Goal: Task Accomplishment & Management: Complete application form

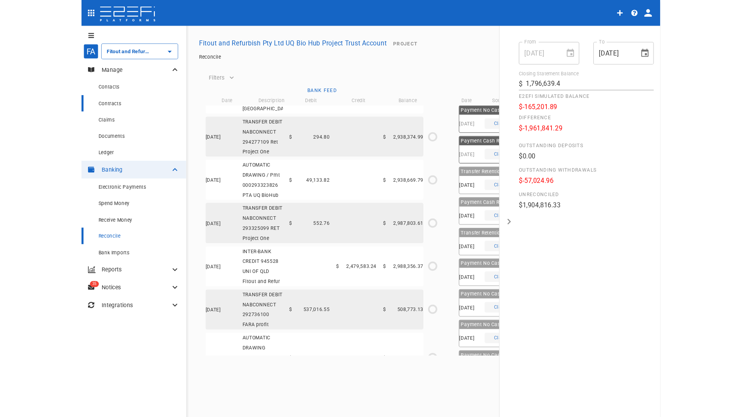
scroll to position [1115, 0]
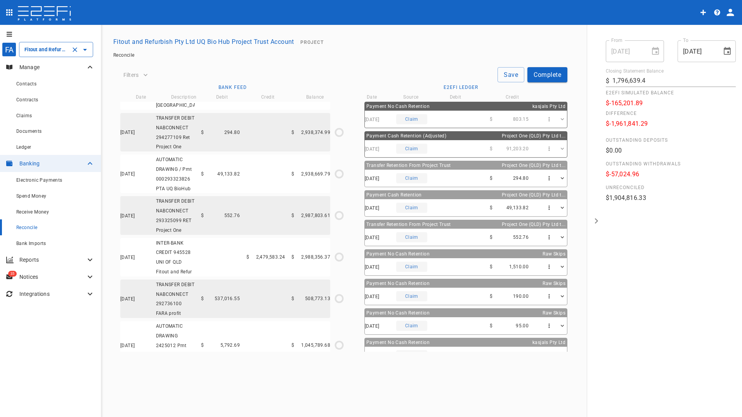
click at [37, 45] on div "Fitout and Refurbish Pty Ltd UQ Bio Hub Project Trust Account ​" at bounding box center [56, 49] width 74 height 15
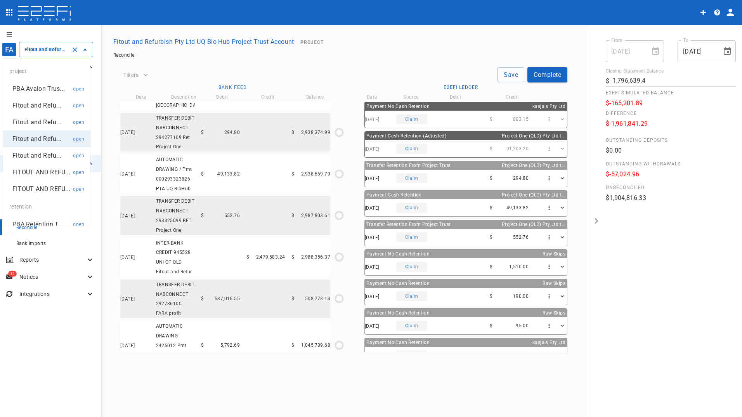
scroll to position [0, 104]
click at [34, 175] on p "FITOUT AND REFU..." at bounding box center [41, 172] width 58 height 9
type input "FITOUT AND REFURBISHMENT AUSTRALIA PTY LTD PROJECT TRUST ACCOUNT GCHHS H2HK FIT…"
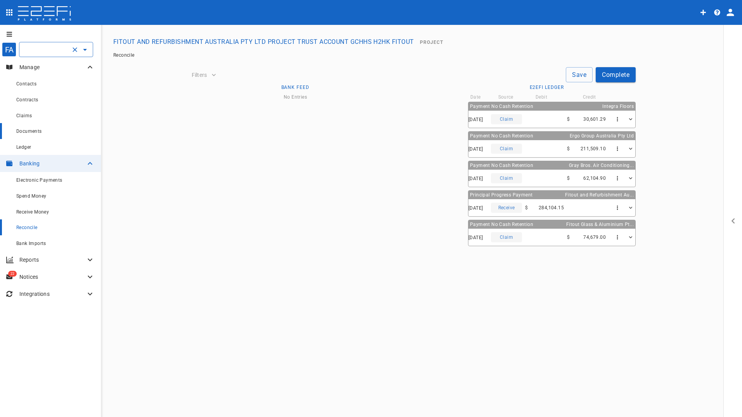
type input "[DATE]"
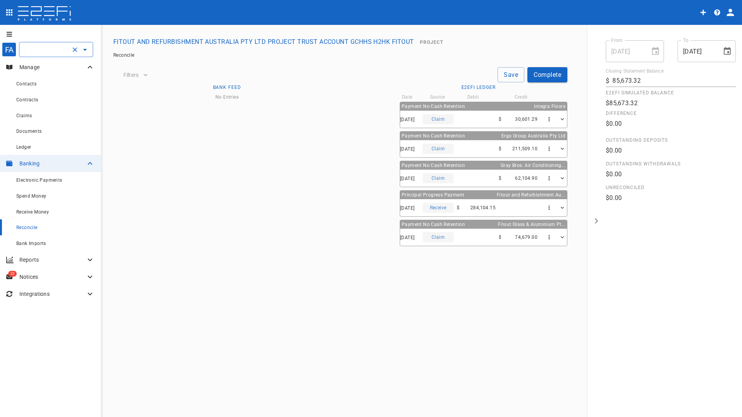
click at [47, 48] on input "FITOUT AND REFURBISHMENT AUSTRALIA PTY LTD PROJECT TRUST ACCOUNT GCHHS H2HK FIT…" at bounding box center [45, 49] width 45 height 8
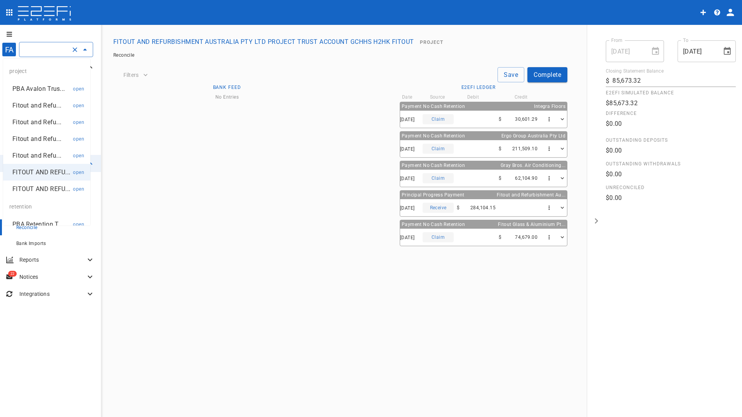
click at [45, 88] on p "PBA Avalon Trus..." at bounding box center [38, 88] width 52 height 9
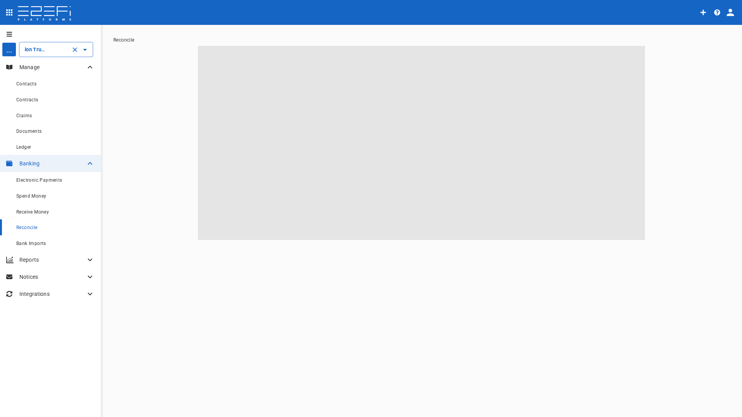
scroll to position [0, 20]
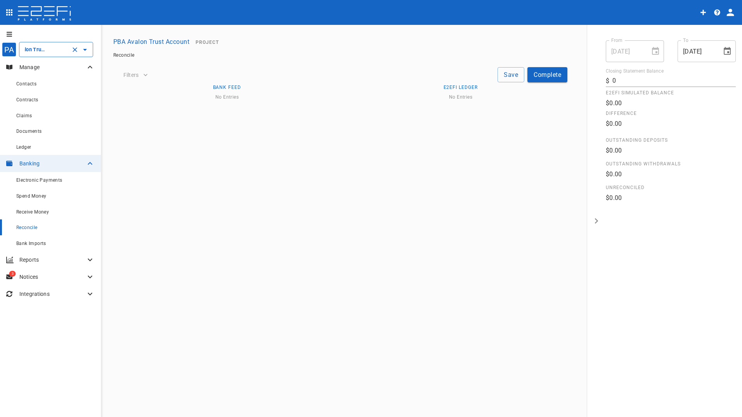
click at [48, 52] on input "PBA Avalon Trust Account" at bounding box center [45, 49] width 45 height 8
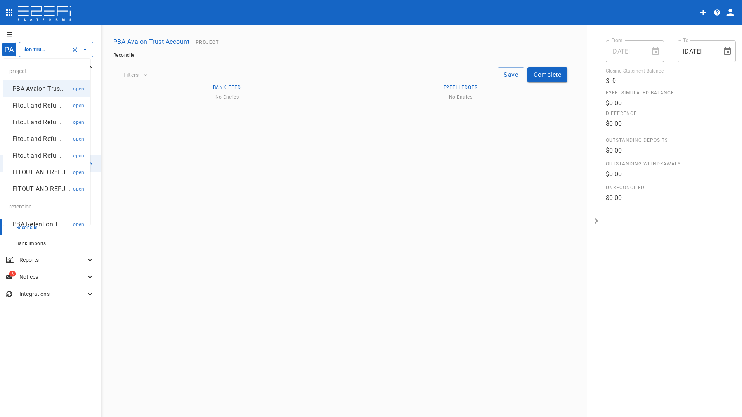
click at [41, 107] on p "Fitout and Refu..." at bounding box center [36, 105] width 49 height 9
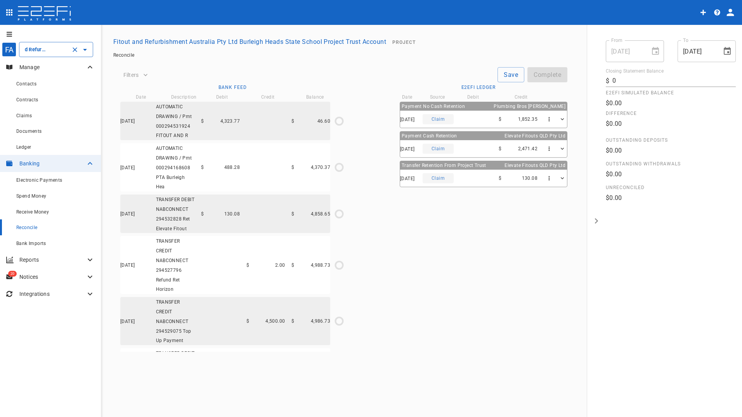
click at [44, 49] on input "Fitout and Refurbishment Australia Pty Ltd Burleigh Heads State School Project …" at bounding box center [45, 49] width 45 height 8
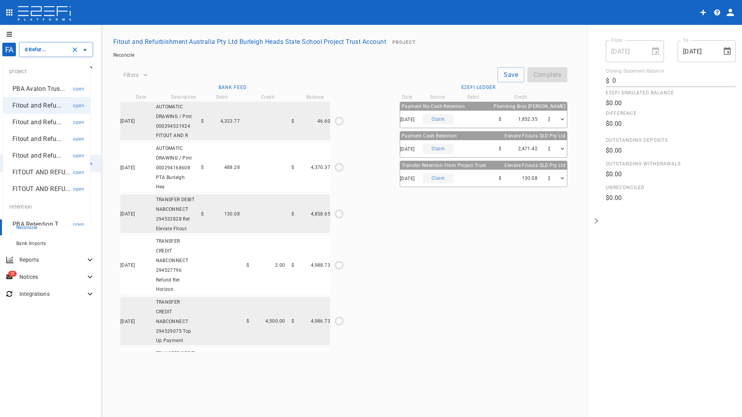
click at [40, 120] on p "Fitout and Refu..." at bounding box center [36, 122] width 49 height 9
type input "Fitout and Refurbishment Australia Pty Ltd Southport Health Precinct Project Tr…"
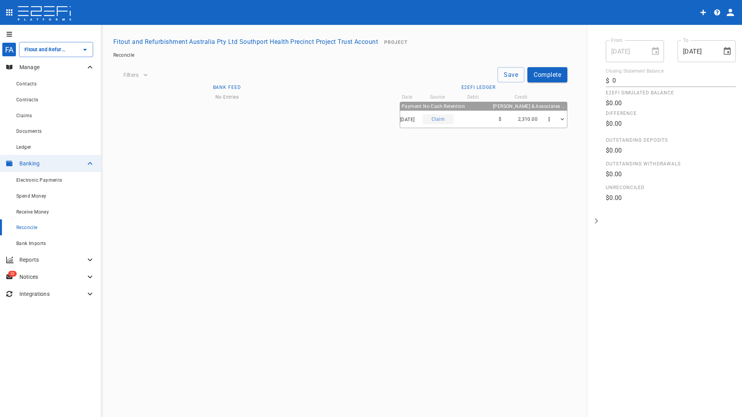
click at [306, 190] on div "No Entries" at bounding box center [226, 217] width 213 height 250
click at [31, 117] on span "Claims" at bounding box center [24, 115] width 16 height 5
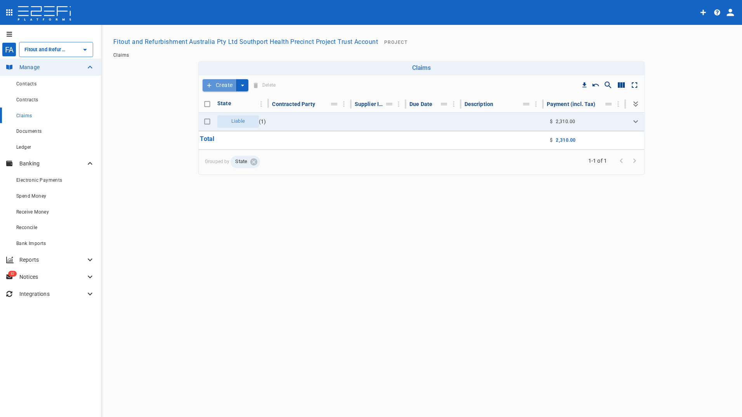
click at [214, 85] on button "Create" at bounding box center [220, 85] width 34 height 12
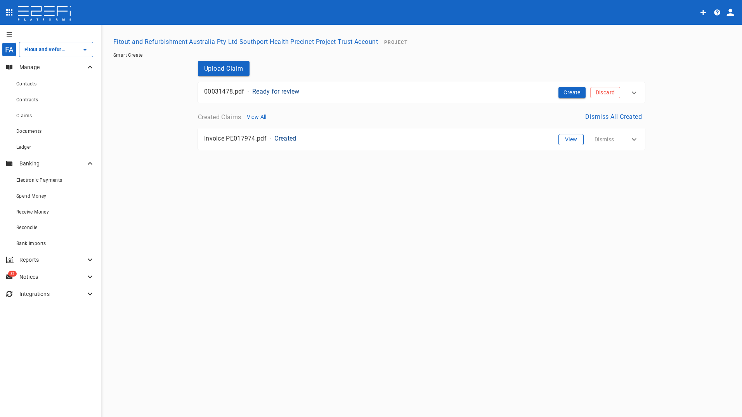
click at [557, 140] on button "View" at bounding box center [570, 139] width 25 height 11
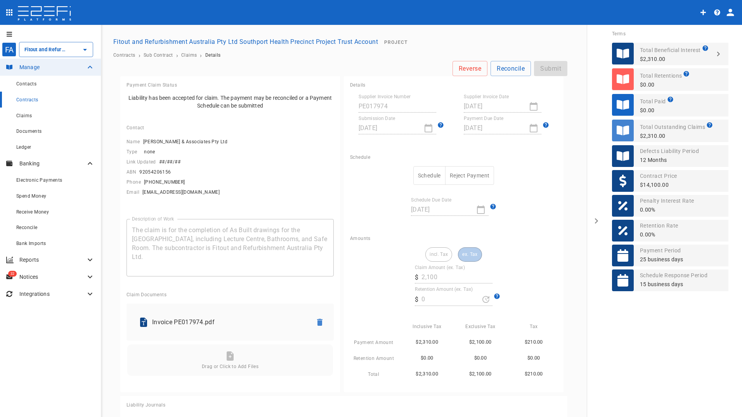
click at [418, 174] on button "Schedule" at bounding box center [429, 175] width 32 height 19
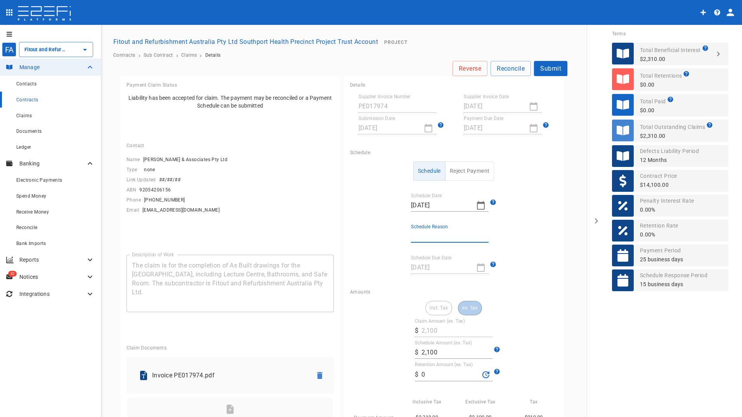
click at [433, 235] on input "Schedule Reason" at bounding box center [450, 236] width 78 height 12
click at [389, 325] on div "incl. Tax ex. Tax Claim Amount (ex. Tax) ​ $ 2,100 Schedule Amount (ex. Tax) ​ …" at bounding box center [453, 377] width 207 height 153
click at [549, 71] on button "Submit" at bounding box center [550, 68] width 33 height 15
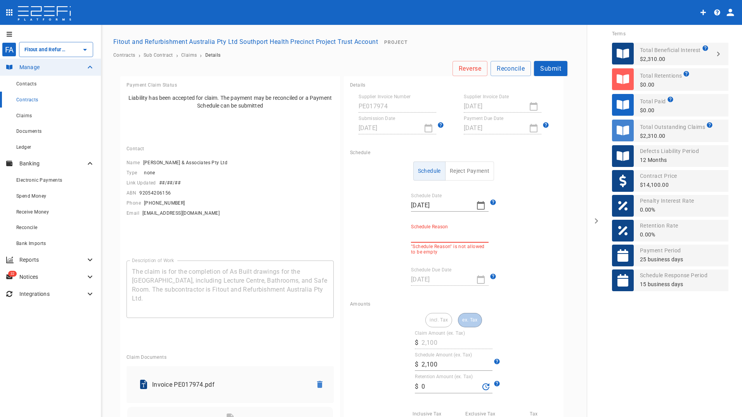
click at [438, 240] on input "Schedule Reason" at bounding box center [450, 236] width 78 height 12
type input "no change"
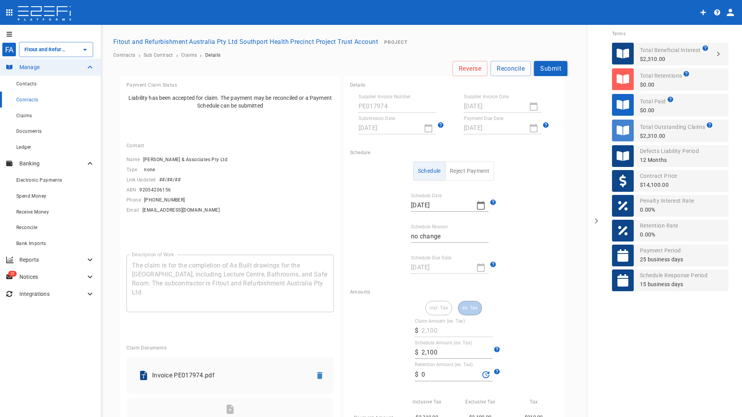
click at [551, 68] on button "Submit" at bounding box center [550, 68] width 33 height 15
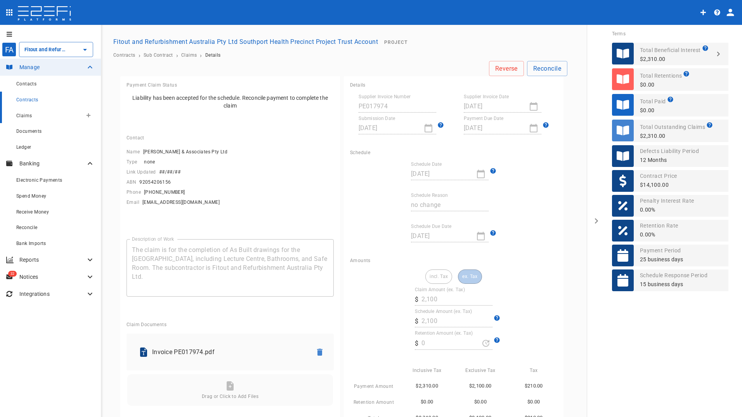
click at [28, 114] on span "Claims" at bounding box center [24, 115] width 16 height 5
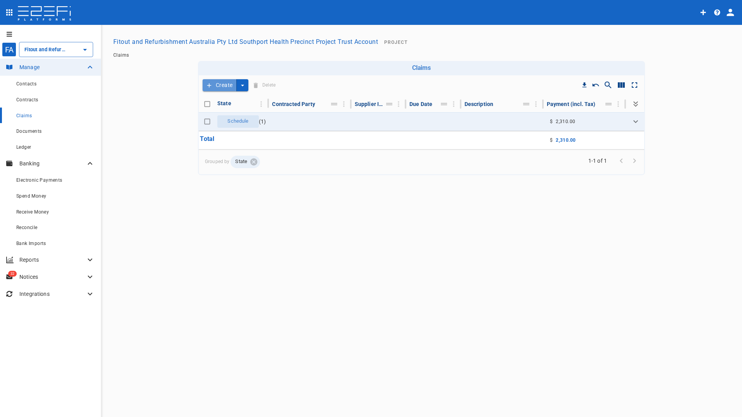
click at [216, 83] on button "Create" at bounding box center [220, 85] width 34 height 12
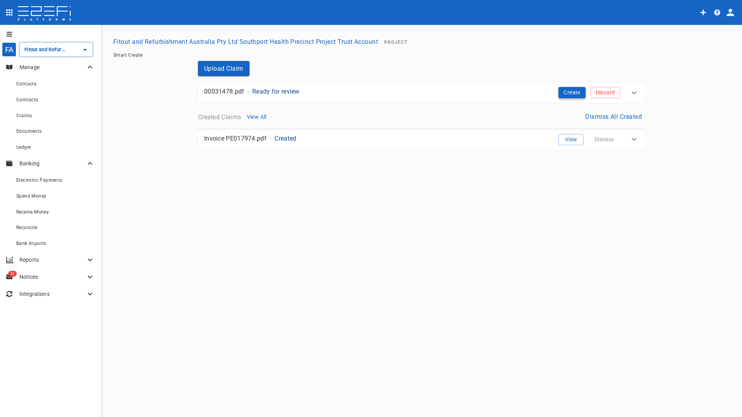
click at [557, 91] on button "Create" at bounding box center [571, 92] width 27 height 11
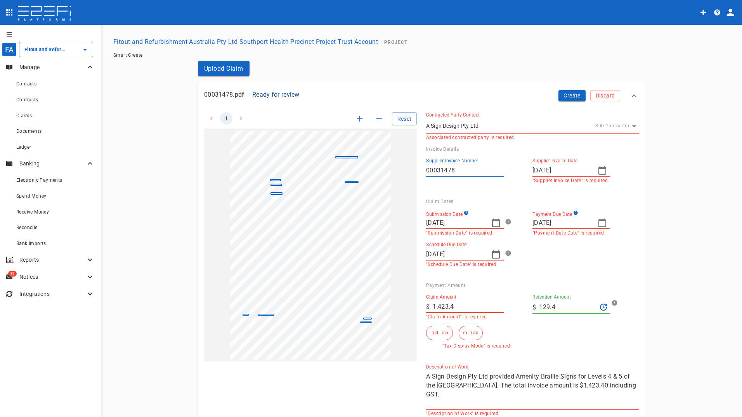
drag, startPoint x: 559, startPoint y: 305, endPoint x: 525, endPoint y: 305, distance: 34.5
click at [526, 305] on div "Retention Amount ​ $ 129.4" at bounding box center [579, 303] width 106 height 31
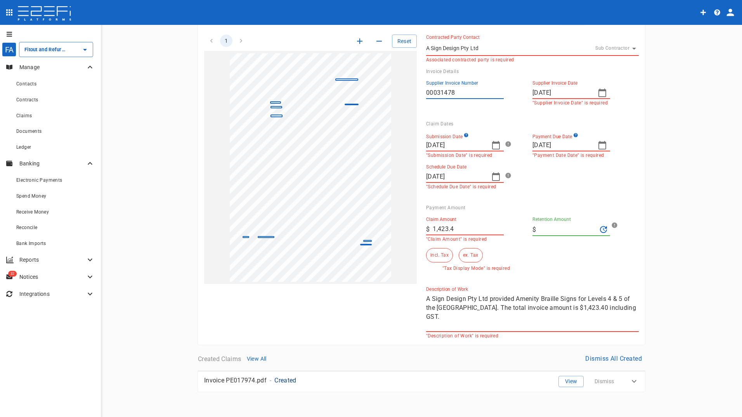
scroll to position [78, 0]
click at [433, 254] on button "incl. Tax" at bounding box center [439, 254] width 27 height 14
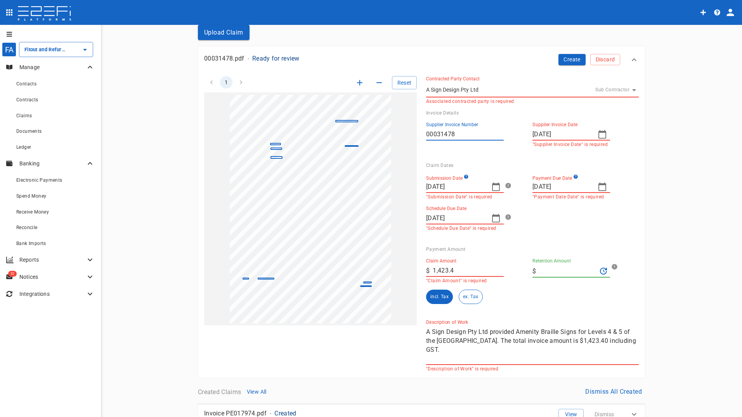
scroll to position [0, 0]
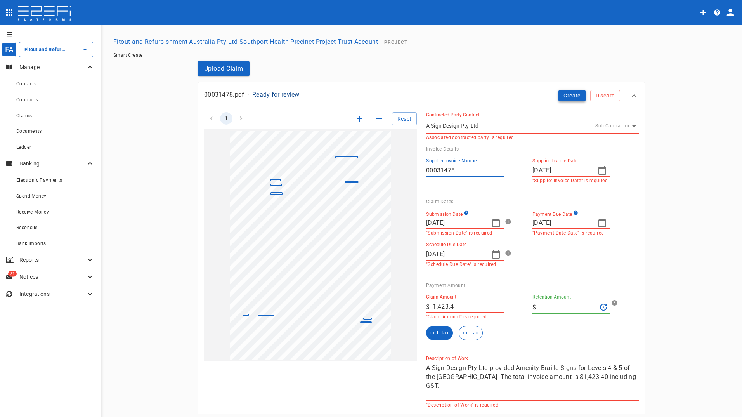
drag, startPoint x: 561, startPoint y: 93, endPoint x: 557, endPoint y: 98, distance: 5.5
click at [557, 94] on button "Create" at bounding box center [571, 95] width 27 height 11
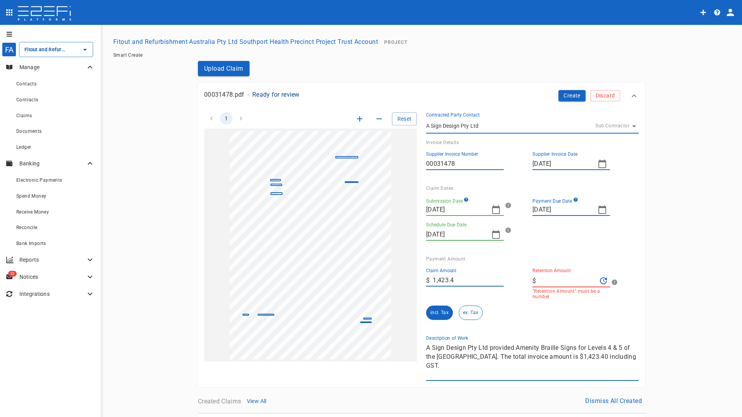
click at [557, 279] on input "Retention Amount" at bounding box center [568, 280] width 58 height 12
type input "0"
drag, startPoint x: 511, startPoint y: 321, endPoint x: 512, endPoint y: 312, distance: 8.6
click at [512, 319] on div "Claim Amount ​ $ 1,423.4 Retention Amount ​ $ 0 "Retention Amount" must be a nu…" at bounding box center [529, 295] width 206 height 68
click at [557, 92] on button "Create" at bounding box center [571, 95] width 27 height 11
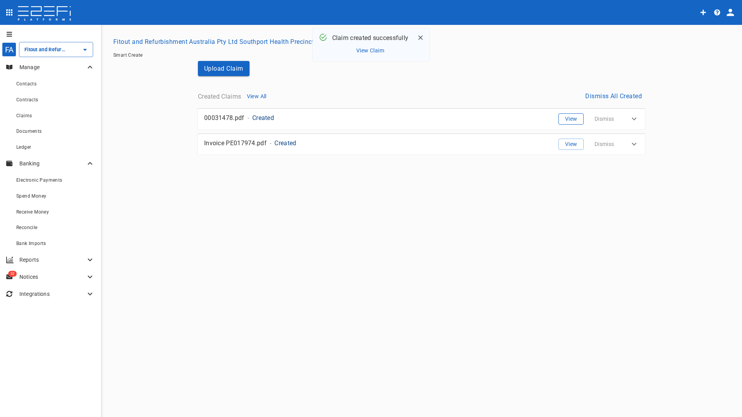
click at [557, 118] on button "View" at bounding box center [570, 118] width 25 height 11
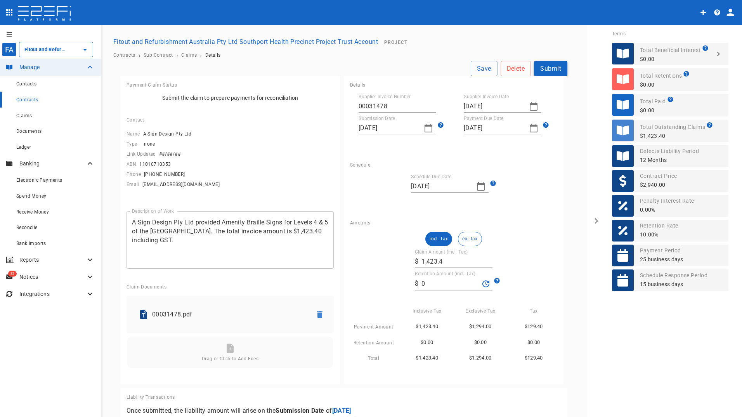
click at [554, 71] on button "Submit" at bounding box center [550, 68] width 33 height 15
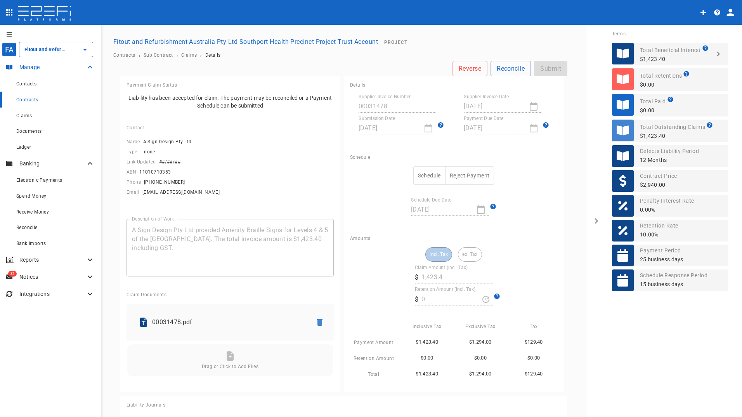
click at [30, 67] on p "Manage" at bounding box center [52, 67] width 66 height 8
